Goal: Communication & Community: Answer question/provide support

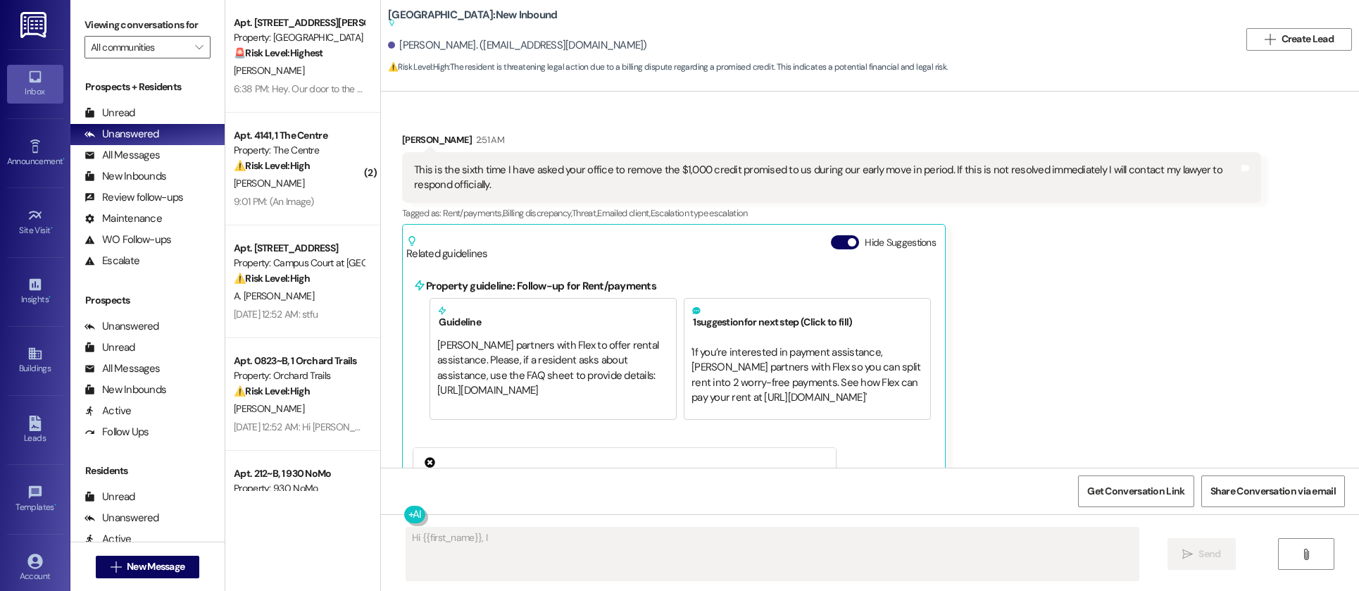
scroll to position [2258, 0]
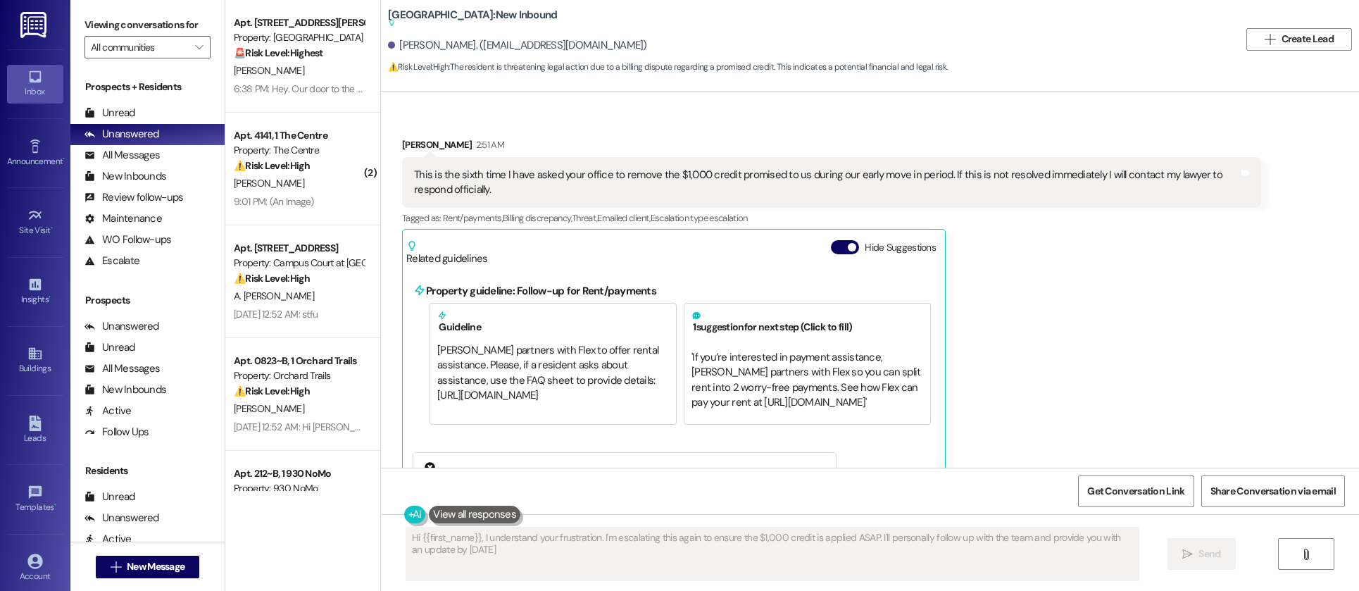
type textarea "Hi {{first_name}}, I understand your frustration. I'm escalating this again to …"
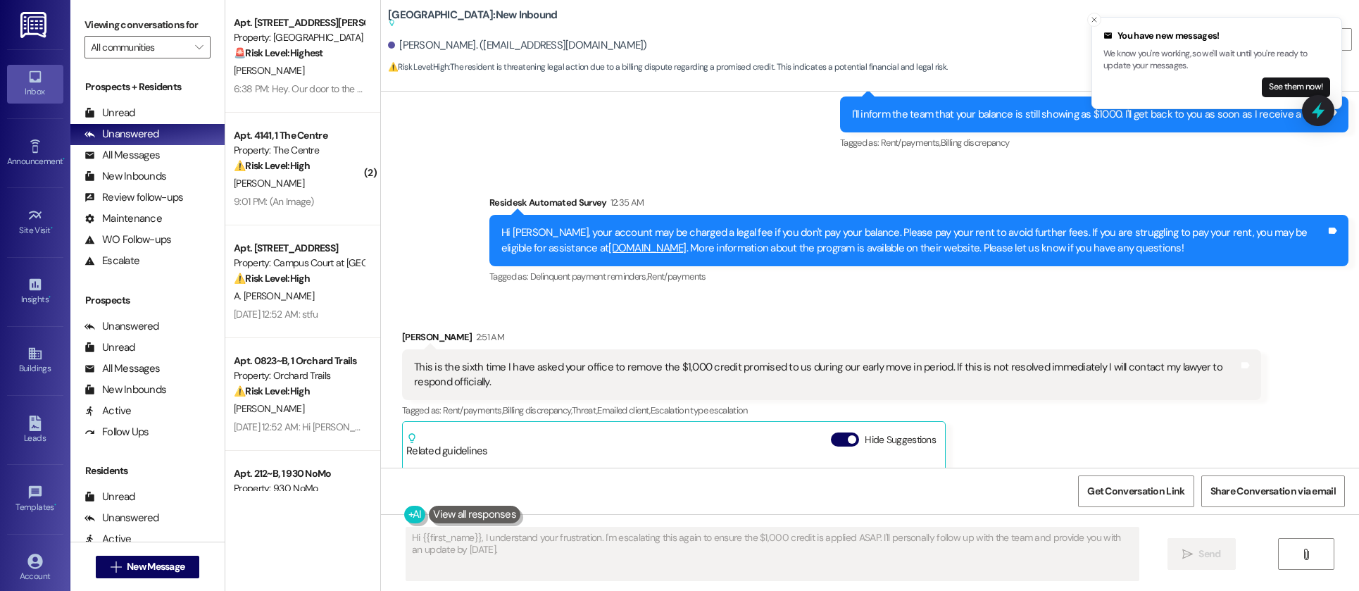
scroll to position [2065, 0]
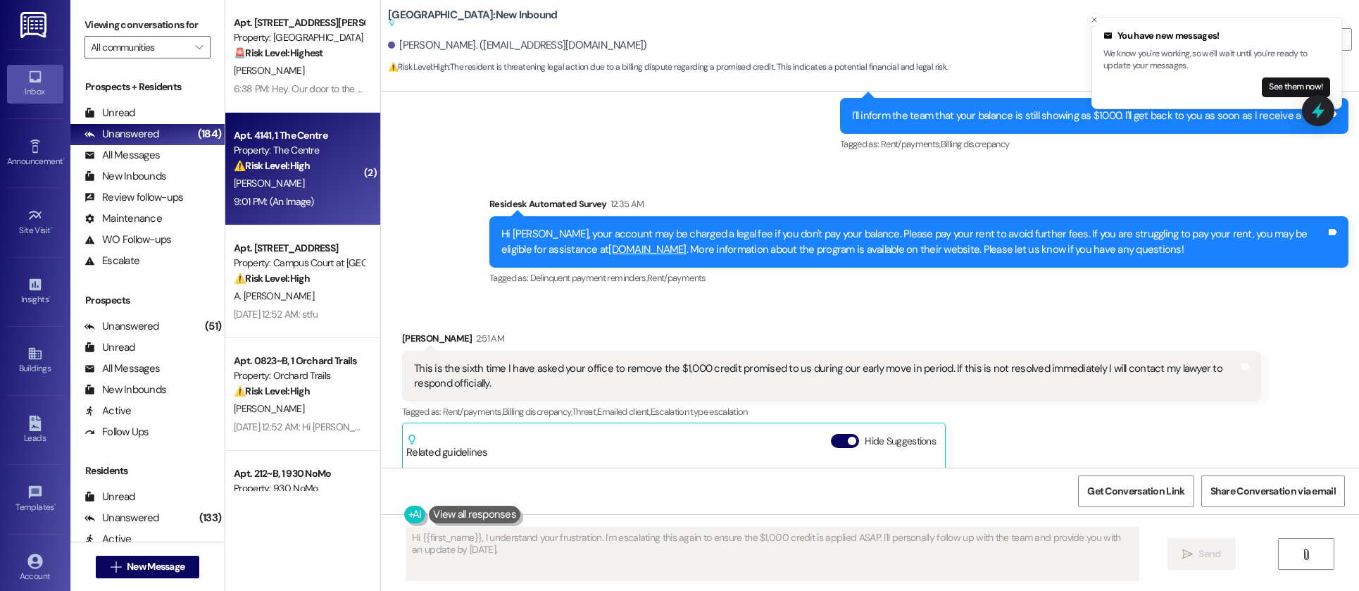
click at [295, 201] on div "9:01 PM: (An Image) 9:01 PM: (An Image)" at bounding box center [274, 201] width 80 height 13
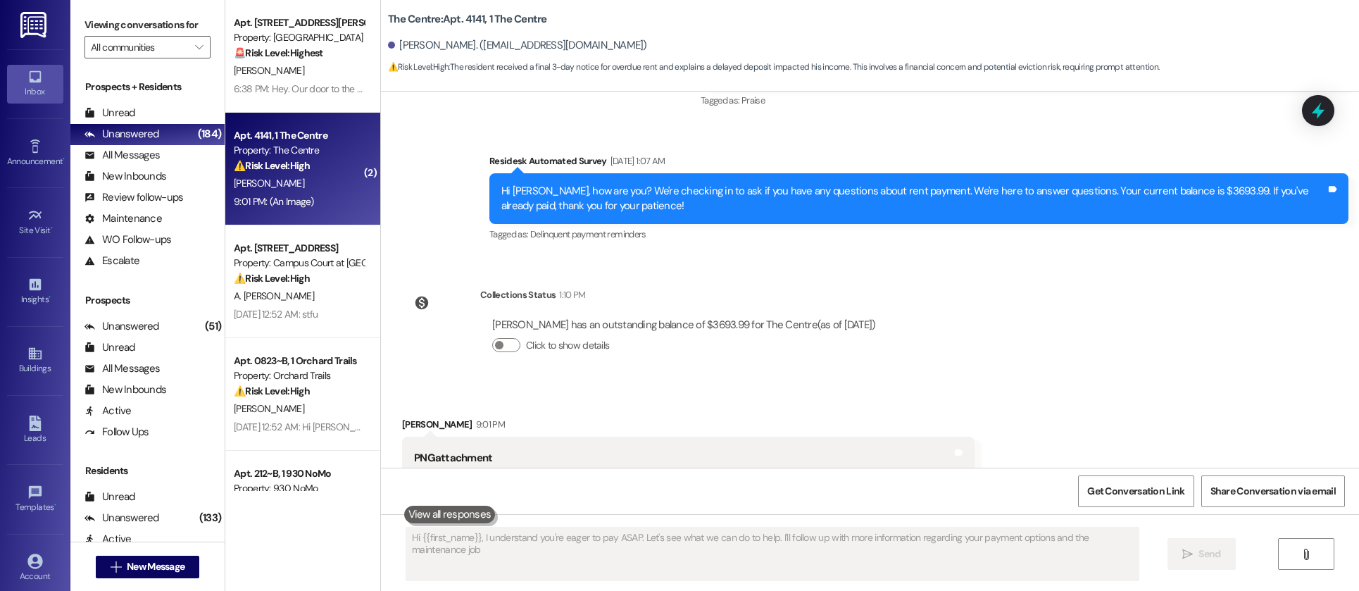
type textarea "Hi {{first_name}}, I understand you're eager to pay ASAP. Let's see what we can…"
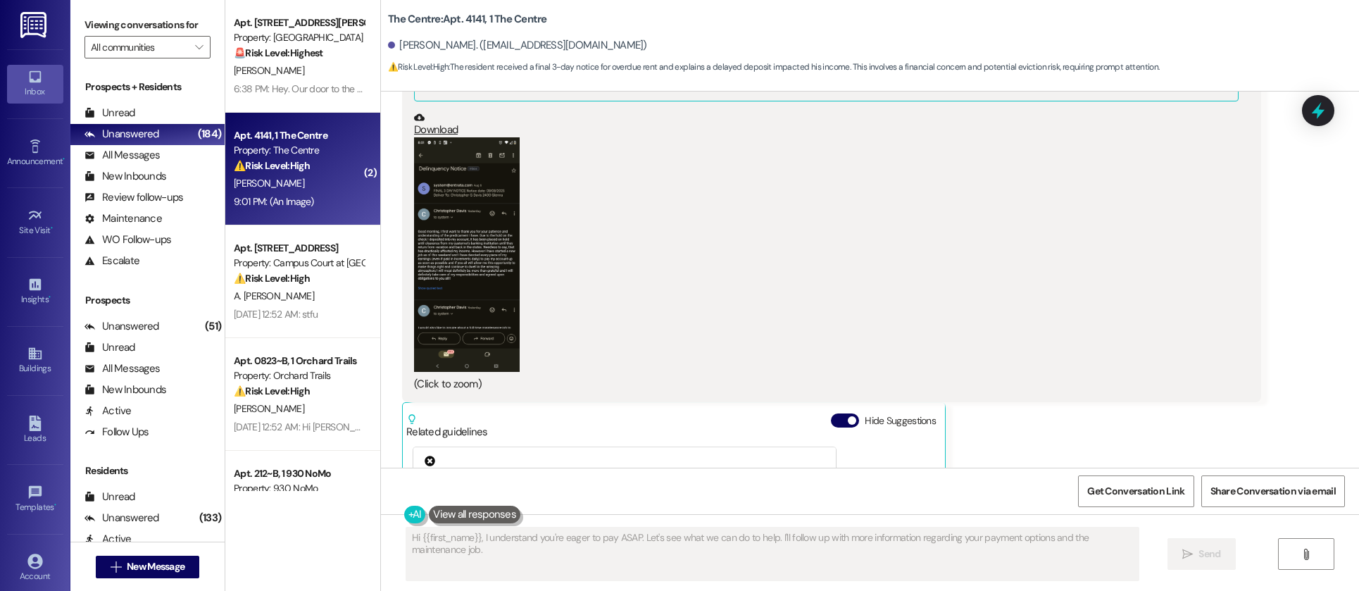
scroll to position [1882, 0]
